Goal: Browse casually

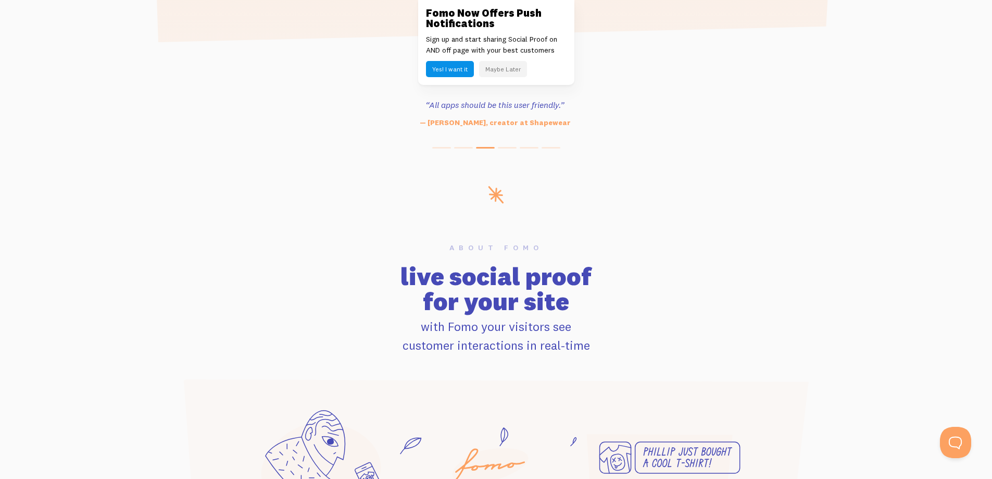
scroll to position [469, 0]
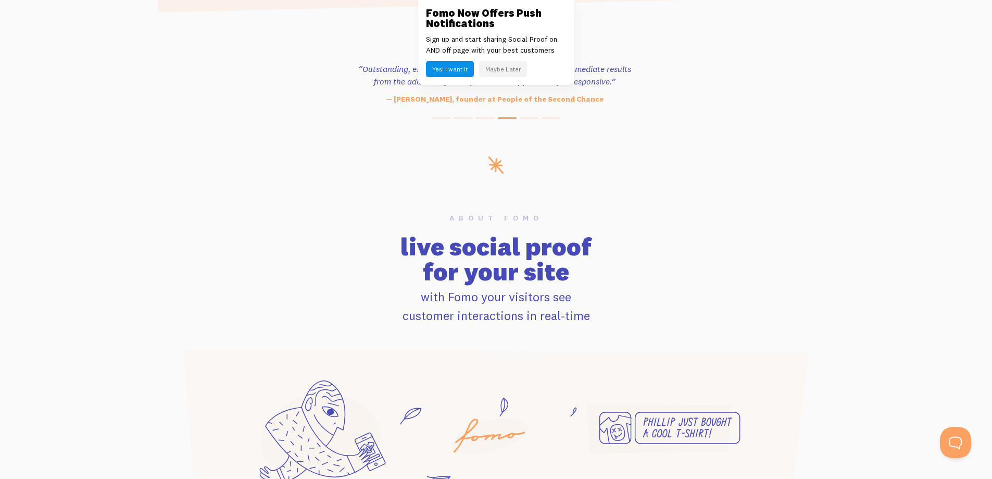
click at [462, 68] on button "Yes! I want it" at bounding box center [450, 69] width 48 height 16
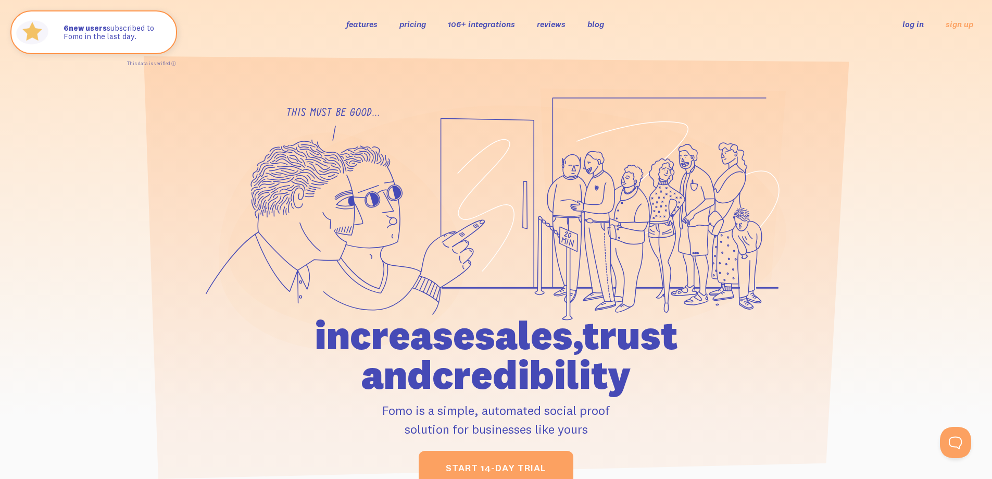
scroll to position [0, 0]
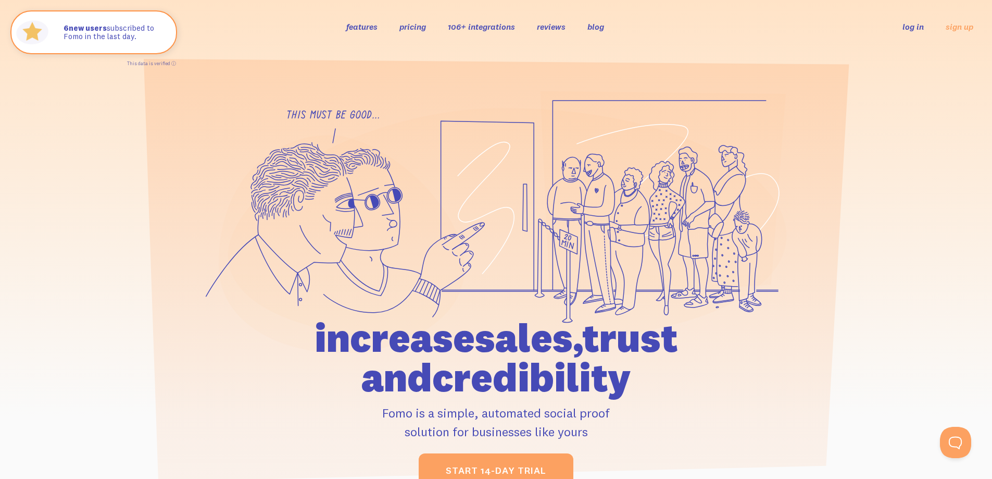
click at [356, 26] on link "features" at bounding box center [361, 26] width 31 height 10
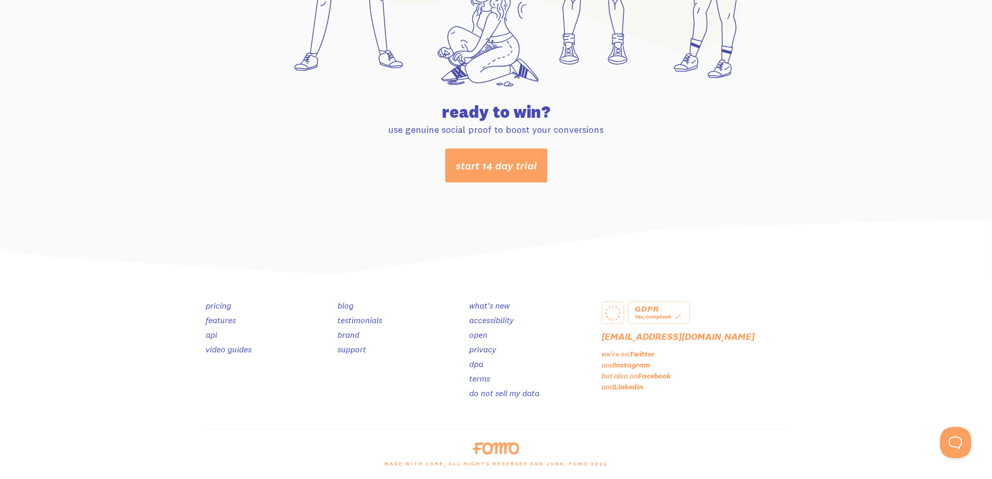
scroll to position [5476, 0]
click at [494, 319] on link "accessibility" at bounding box center [491, 319] width 45 height 10
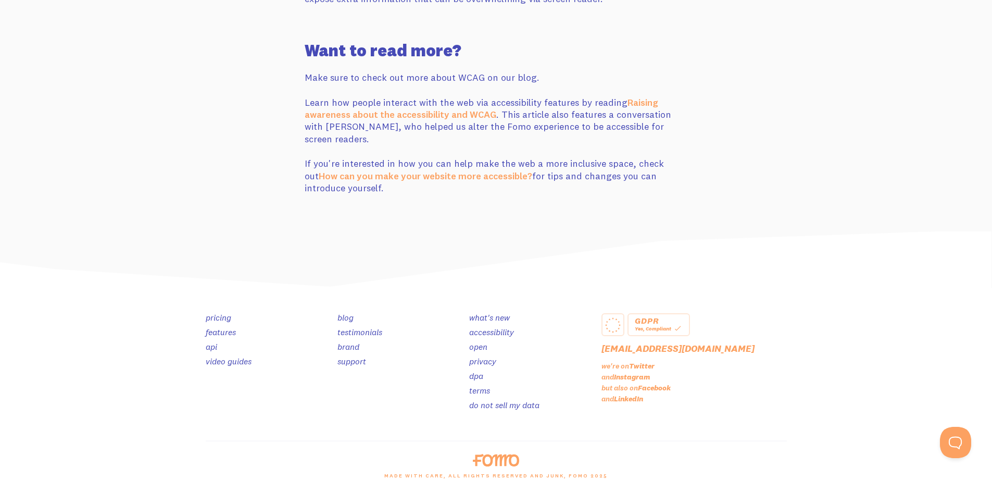
scroll to position [490, 0]
click at [349, 341] on link "brand" at bounding box center [349, 346] width 22 height 10
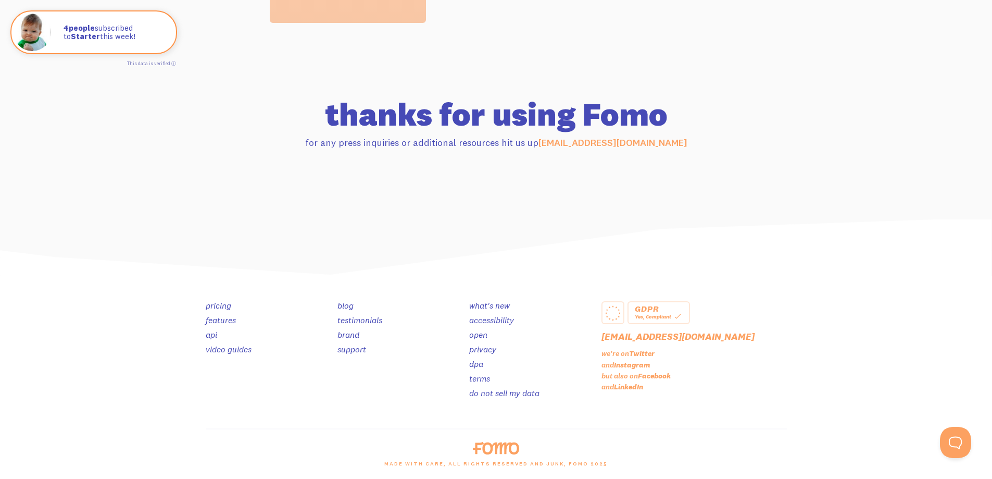
scroll to position [1005, 0]
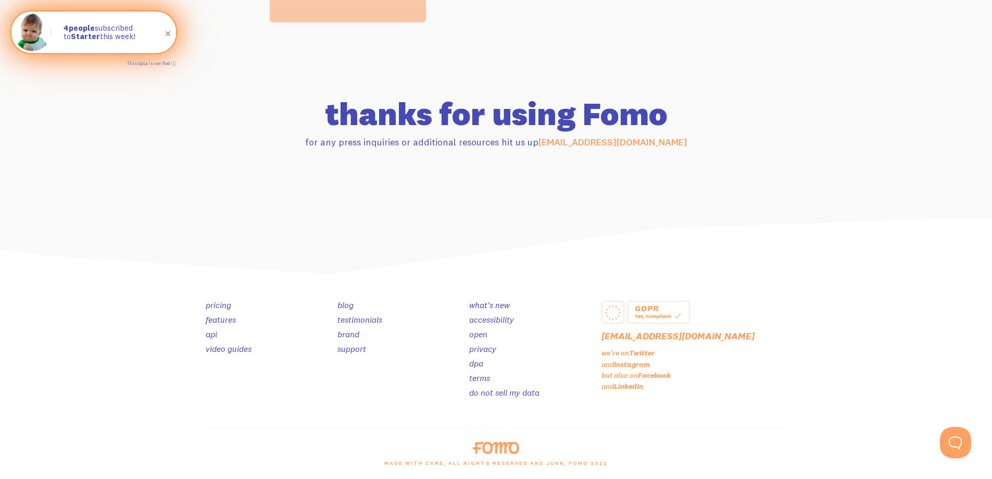
click at [113, 30] on p "4 people subscribed to Starter this week!" at bounding box center [115, 32] width 102 height 17
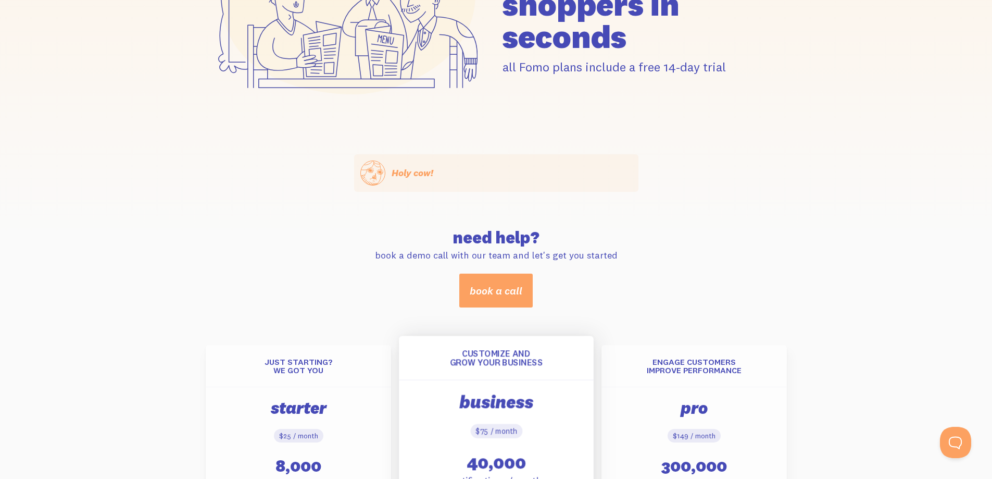
scroll to position [156, 0]
